Goal: Book appointment/travel/reservation

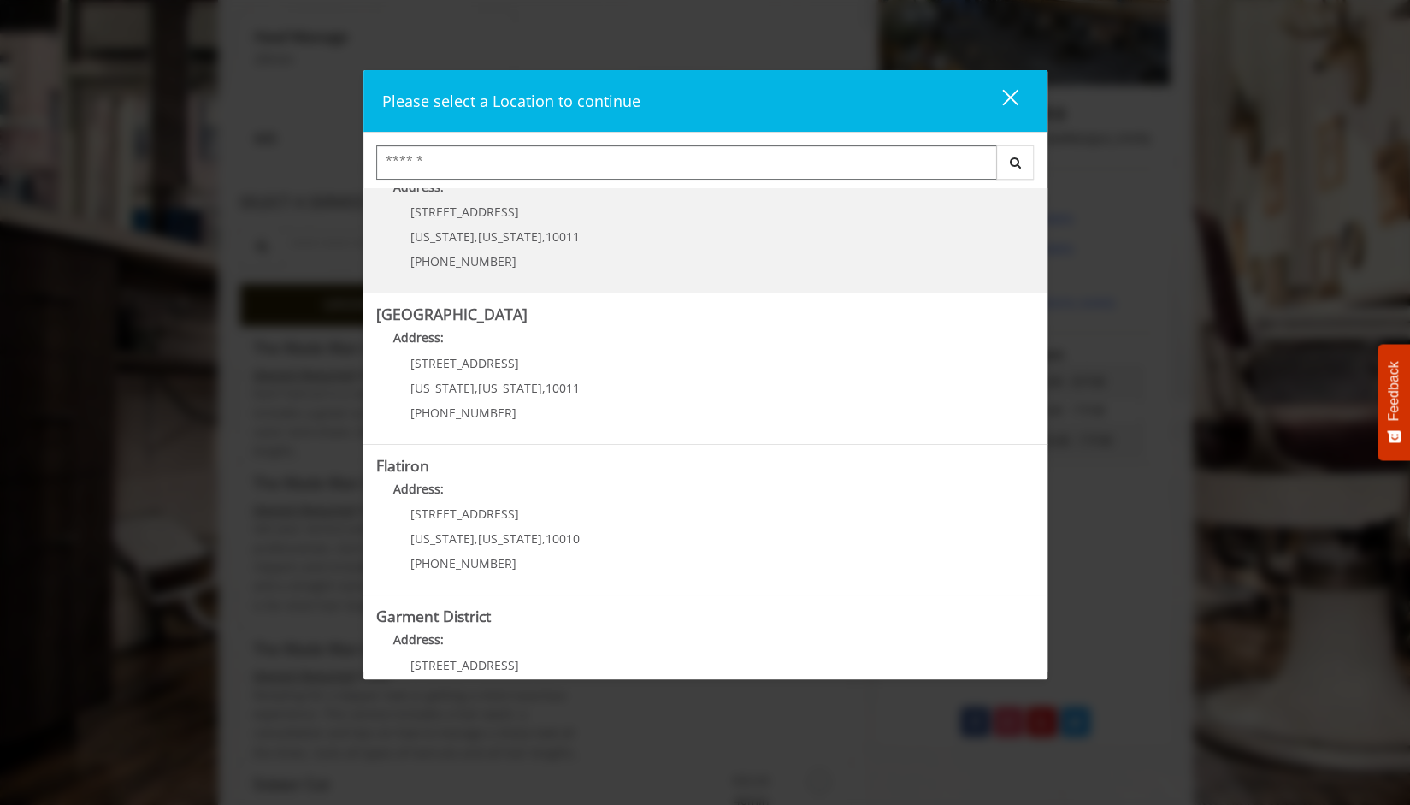
scroll to position [270, 0]
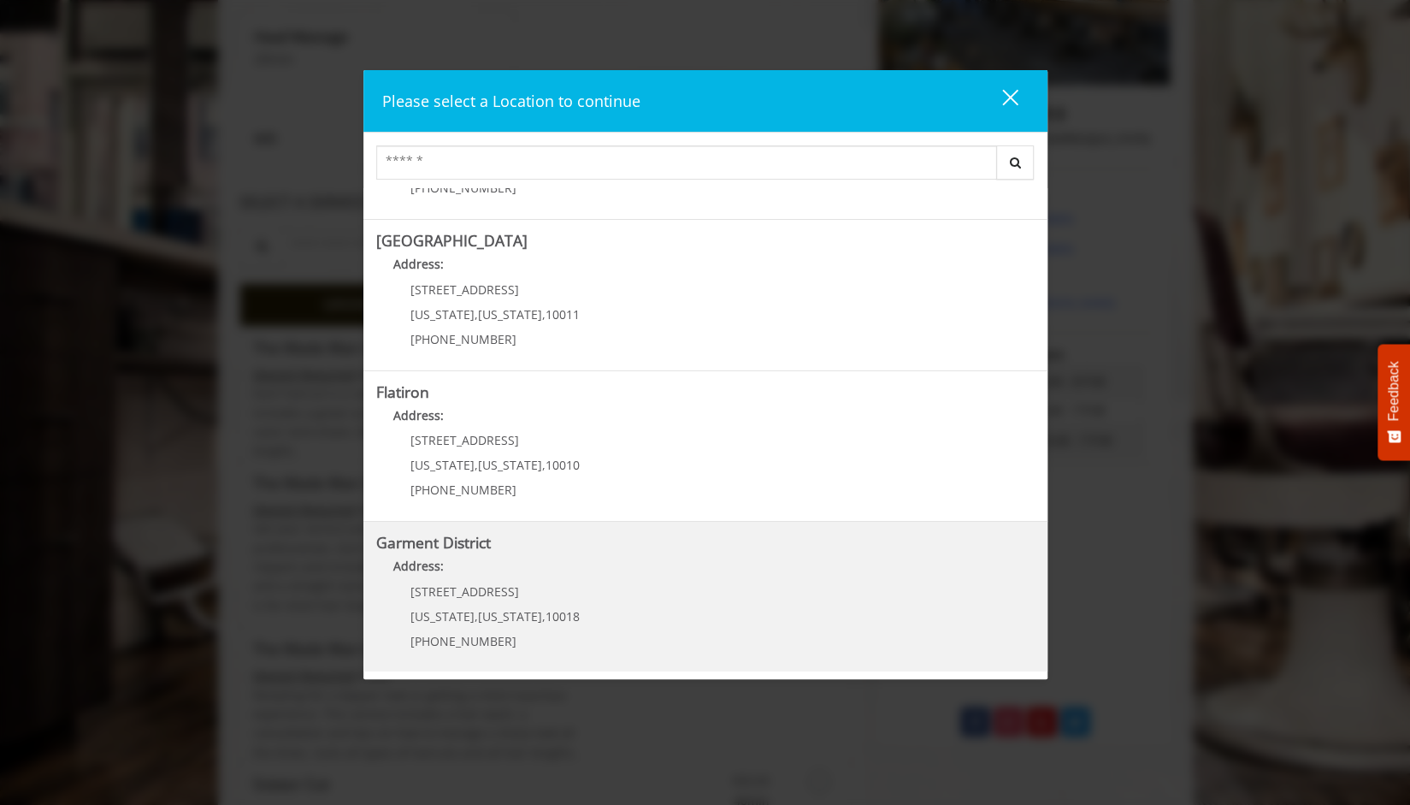
click at [445, 592] on span "[STREET_ADDRESS]" at bounding box center [465, 591] width 109 height 16
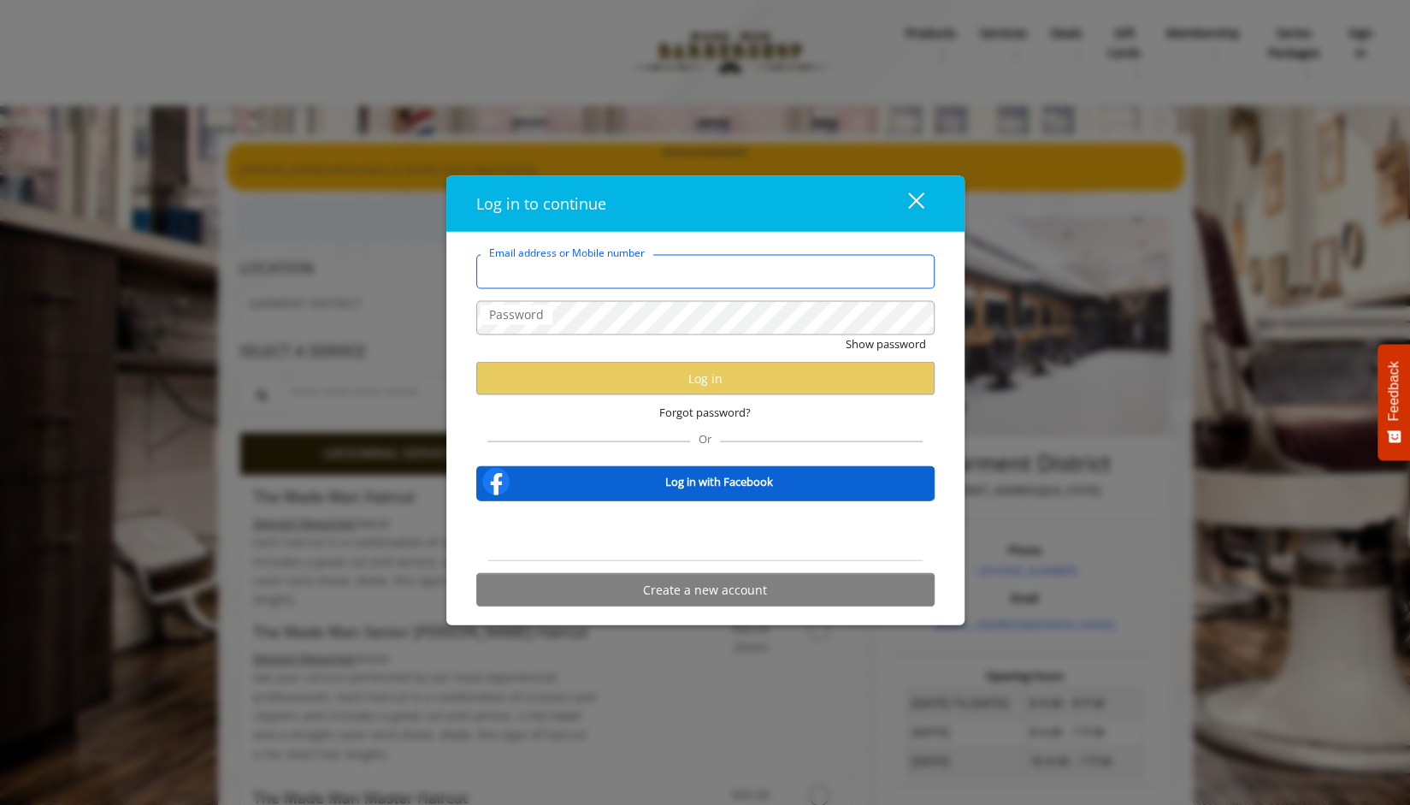
type input "**********"
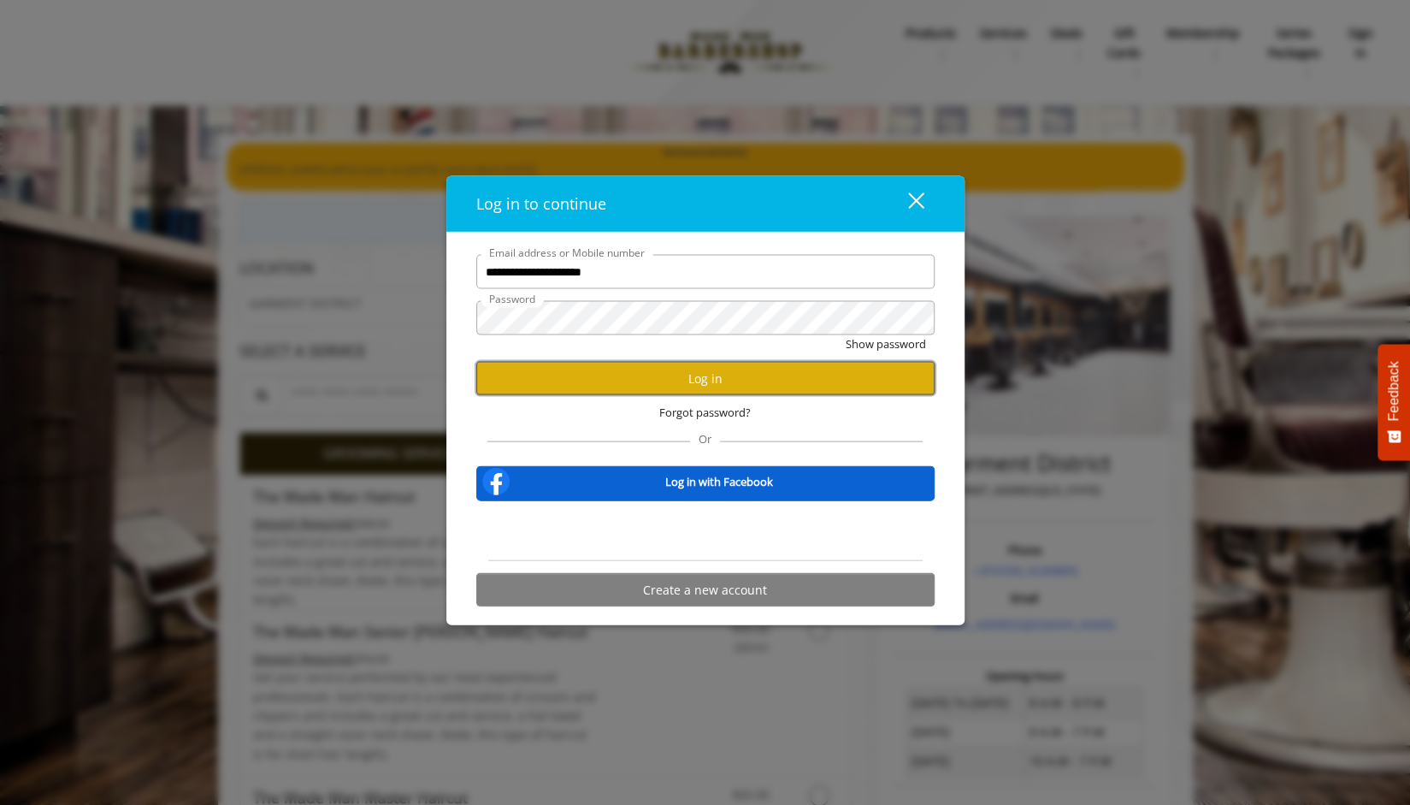
click at [686, 374] on button "Log in" at bounding box center [705, 378] width 458 height 33
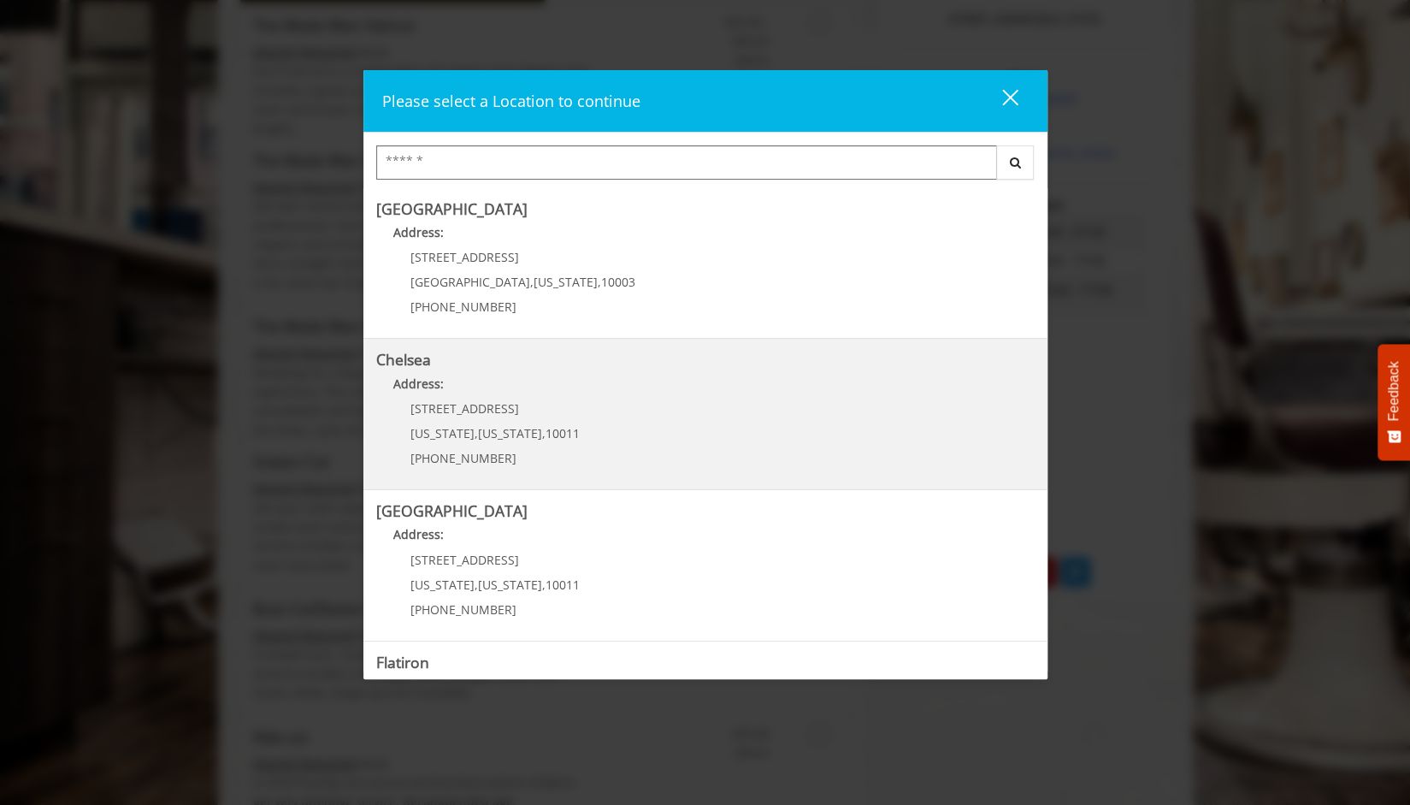
scroll to position [270, 0]
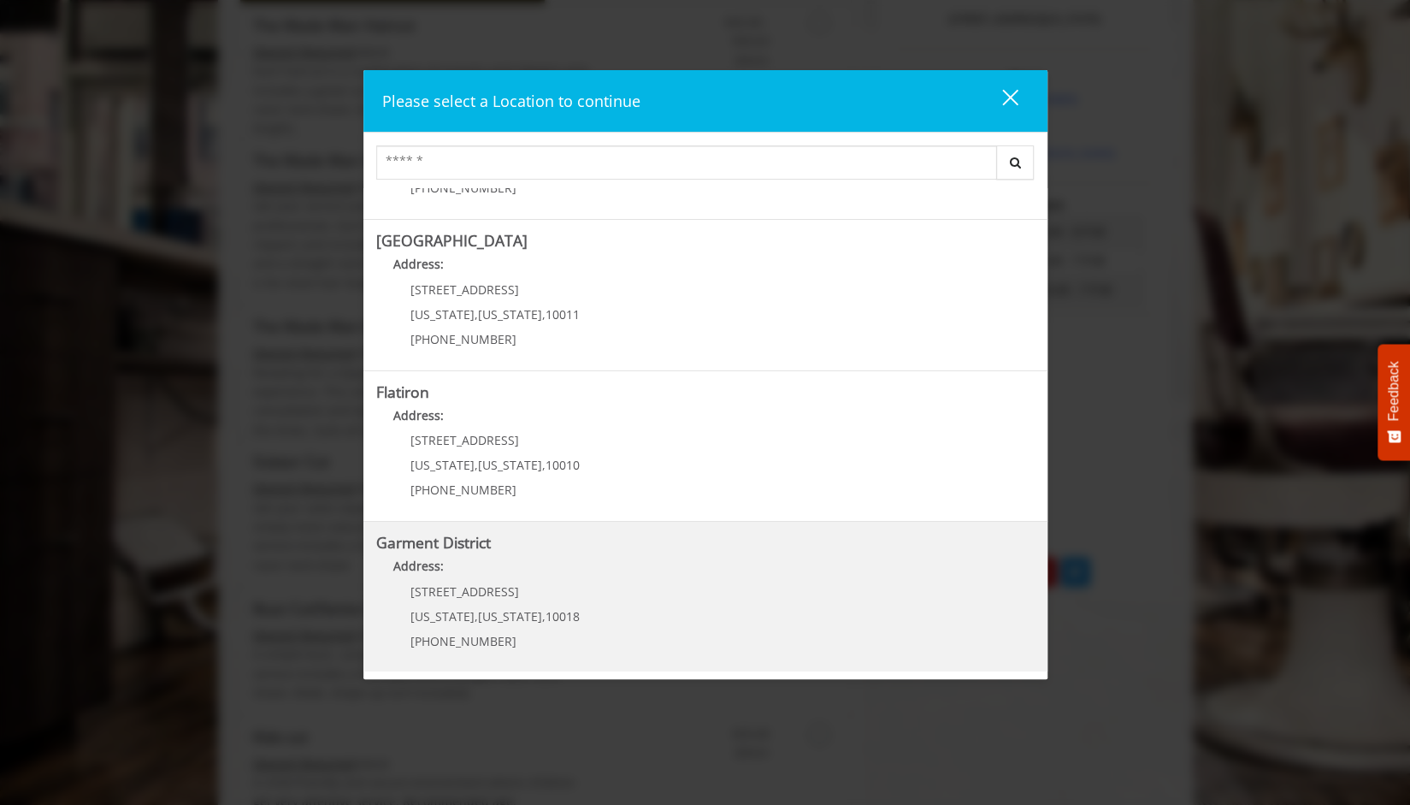
click at [470, 601] on div "1400 Broadway New York , New York , 10018 (212) 997-4247" at bounding box center [482, 622] width 212 height 74
